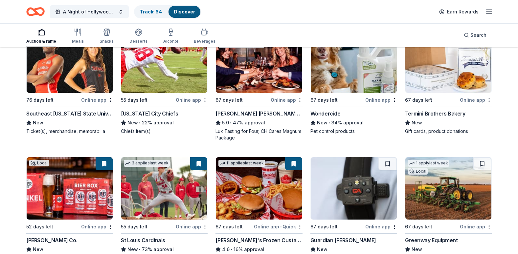
scroll to position [542, 0]
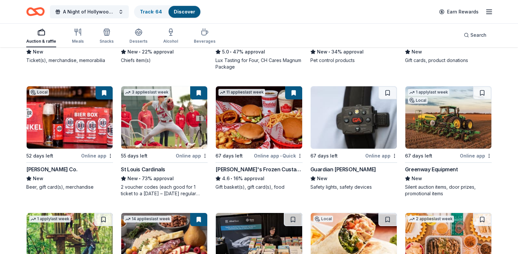
click at [277, 131] on img at bounding box center [259, 117] width 86 height 62
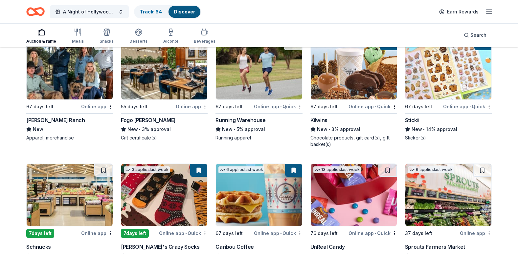
scroll to position [1904, 0]
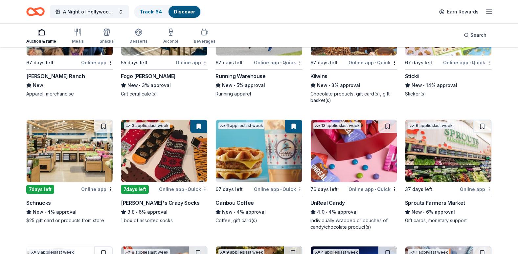
click at [46, 158] on img at bounding box center [70, 151] width 86 height 62
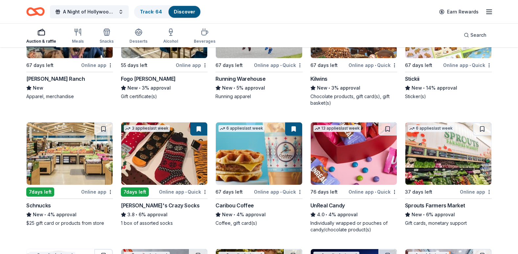
scroll to position [1883, 0]
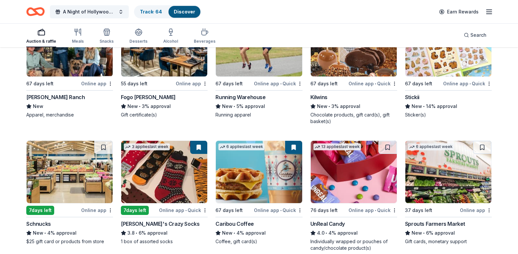
click at [163, 185] on img at bounding box center [164, 172] width 86 height 62
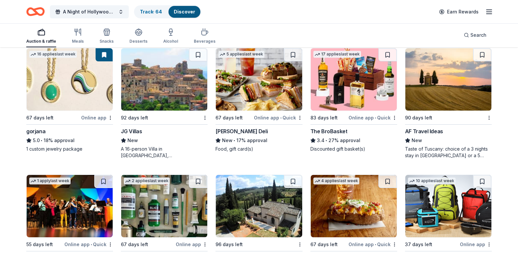
scroll to position [989, 0]
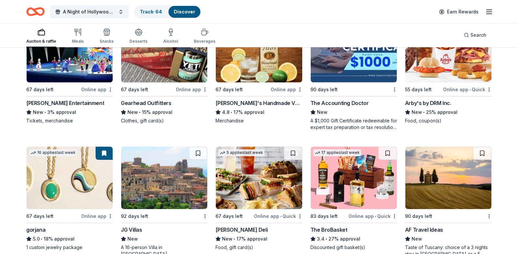
click at [337, 192] on img at bounding box center [354, 178] width 86 height 62
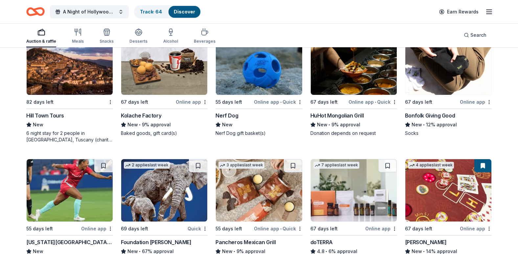
scroll to position [1358, 0]
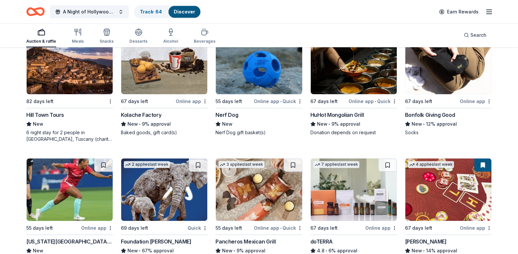
click at [151, 84] on img at bounding box center [164, 63] width 86 height 62
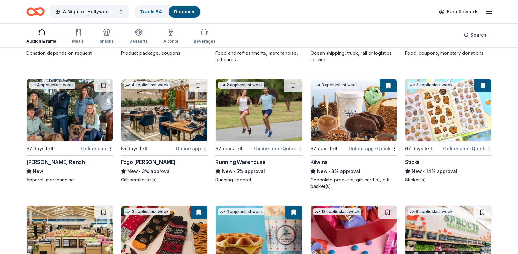
scroll to position [1654, 0]
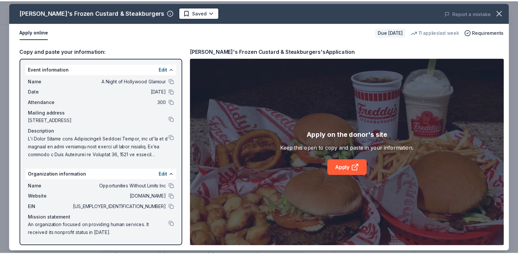
scroll to position [99, 0]
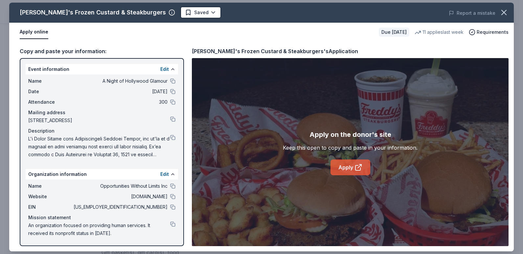
click at [346, 169] on link "Apply" at bounding box center [351, 168] width 40 height 16
click at [173, 138] on button at bounding box center [172, 137] width 5 height 5
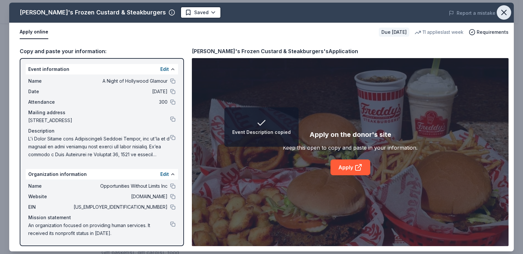
click at [506, 15] on icon "button" at bounding box center [504, 12] width 5 height 5
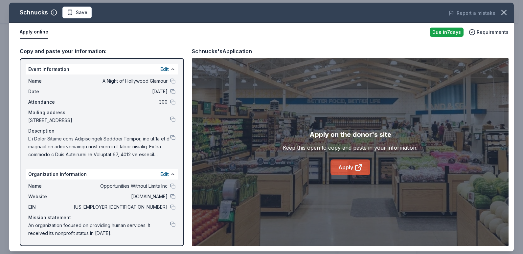
scroll to position [66, 0]
click at [348, 169] on link "Apply" at bounding box center [351, 168] width 40 height 16
click at [175, 138] on div "Name A Night of Hollywood Glamour Date 11/15/25 Attendance 300 Mailing address …" at bounding box center [102, 118] width 152 height 87
click at [174, 137] on button at bounding box center [172, 137] width 5 height 5
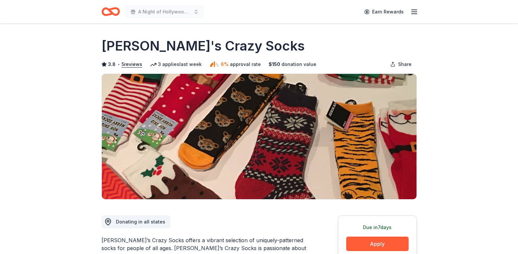
scroll to position [99, 0]
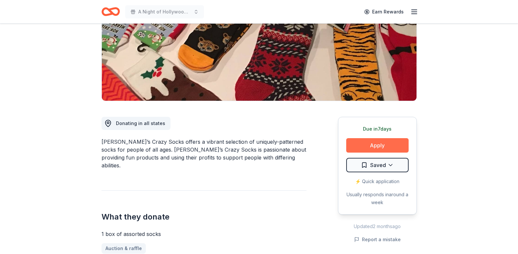
click at [390, 140] on button "Apply" at bounding box center [377, 145] width 62 height 14
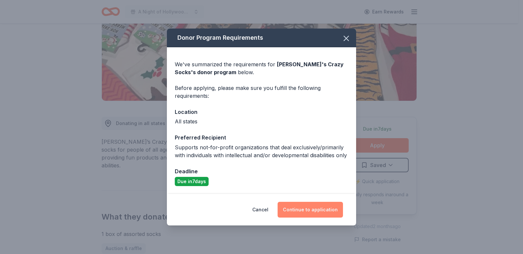
click at [305, 211] on button "Continue to application" at bounding box center [310, 210] width 65 height 16
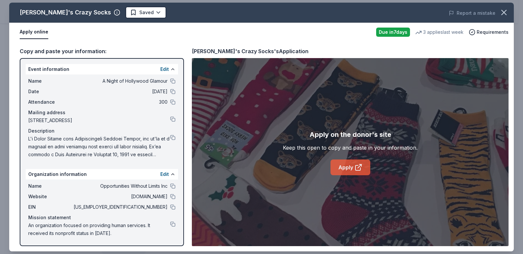
click at [359, 168] on icon at bounding box center [359, 168] width 8 height 8
click at [501, 13] on icon "button" at bounding box center [504, 12] width 9 height 9
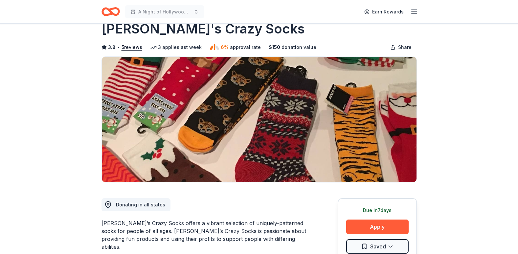
scroll to position [0, 0]
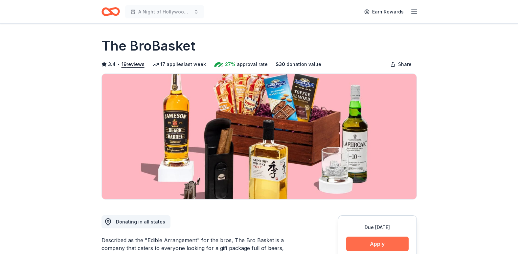
click at [366, 247] on button "Apply" at bounding box center [377, 244] width 62 height 14
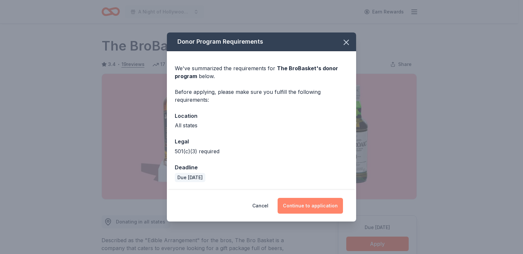
click at [311, 207] on button "Continue to application" at bounding box center [310, 206] width 65 height 16
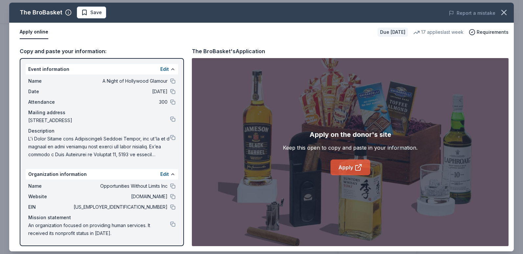
click at [354, 168] on link "Apply" at bounding box center [351, 168] width 40 height 16
click at [351, 168] on link "Apply" at bounding box center [351, 168] width 40 height 16
click at [503, 13] on icon "button" at bounding box center [504, 12] width 5 height 5
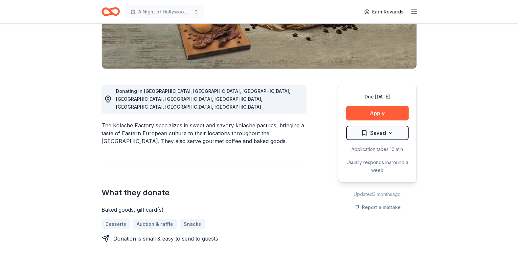
scroll to position [131, 0]
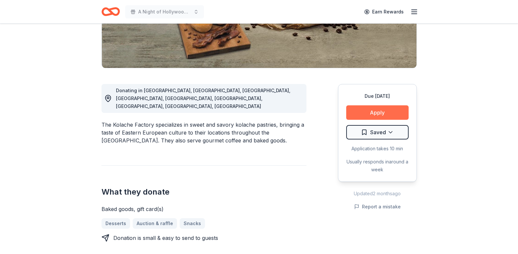
click at [395, 112] on button "Apply" at bounding box center [377, 112] width 62 height 14
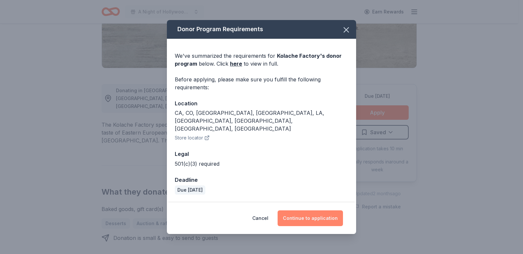
click at [319, 211] on button "Continue to application" at bounding box center [310, 219] width 65 height 16
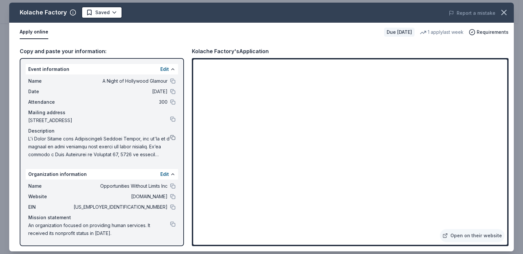
click at [173, 138] on button at bounding box center [172, 137] width 5 height 5
click at [504, 12] on icon "button" at bounding box center [504, 12] width 5 height 5
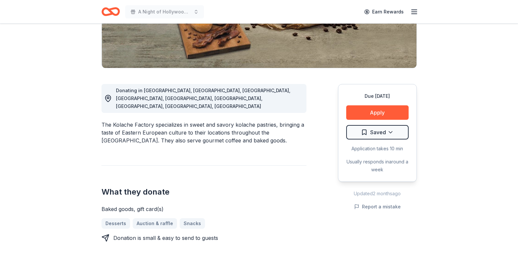
scroll to position [0, 0]
